Goal: Information Seeking & Learning: Learn about a topic

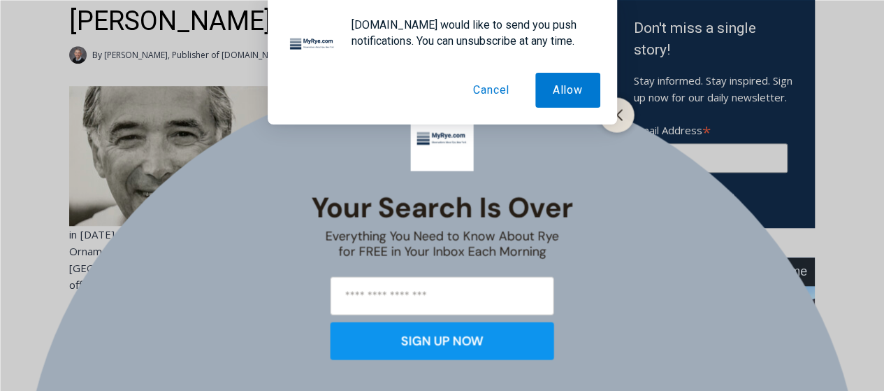
click at [491, 89] on button "Cancel" at bounding box center [491, 90] width 71 height 35
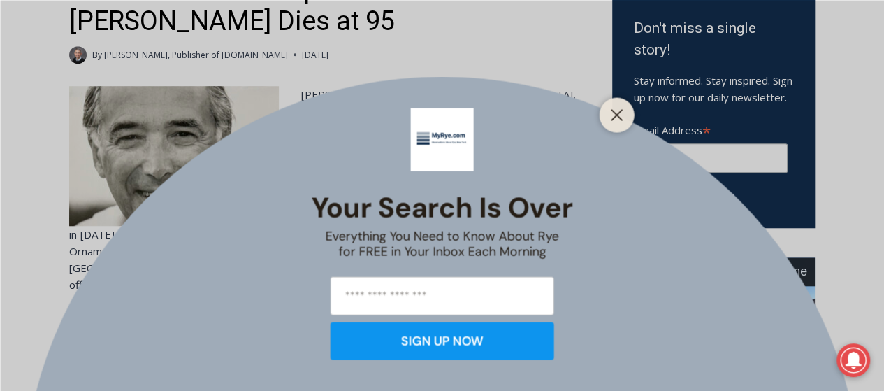
click at [621, 115] on icon "Close" at bounding box center [617, 114] width 13 height 13
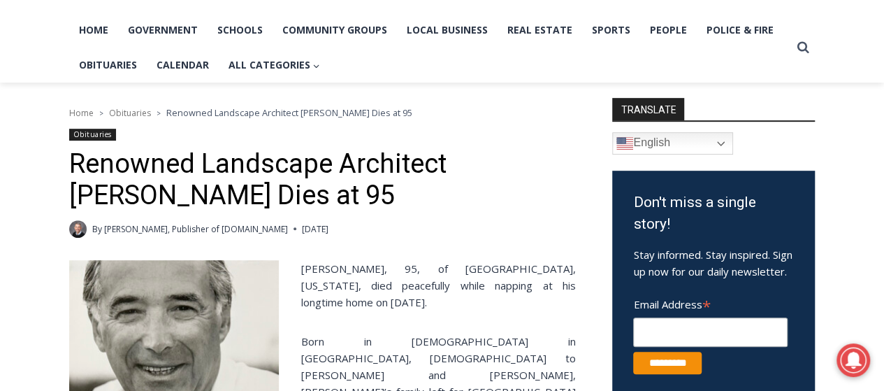
scroll to position [280, 0]
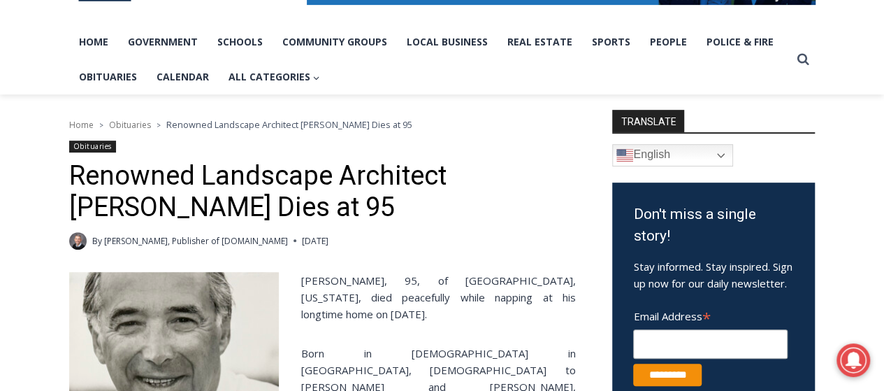
click at [832, 45] on div "66.04 F Rye [DATE] Advertise Submit a Story or Event Listing Tips & Letters Fre…" at bounding box center [442, 0] width 884 height 188
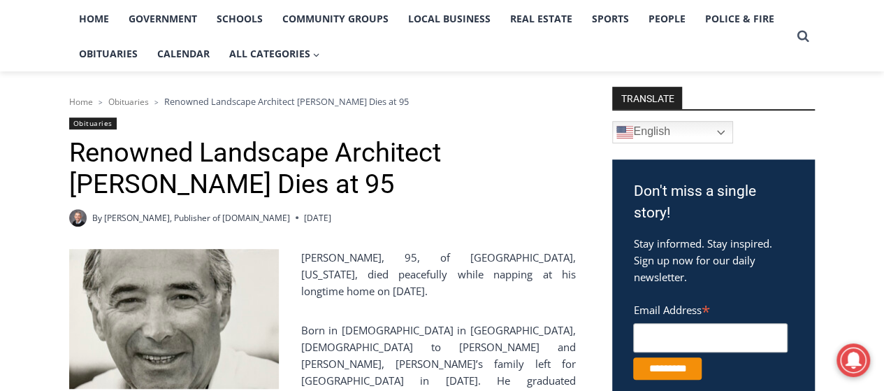
scroll to position [373, 0]
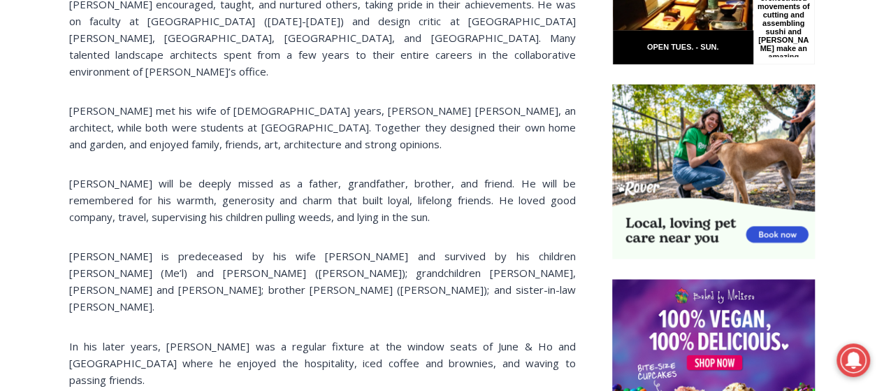
scroll to position [1118, 0]
